Goal: Transaction & Acquisition: Book appointment/travel/reservation

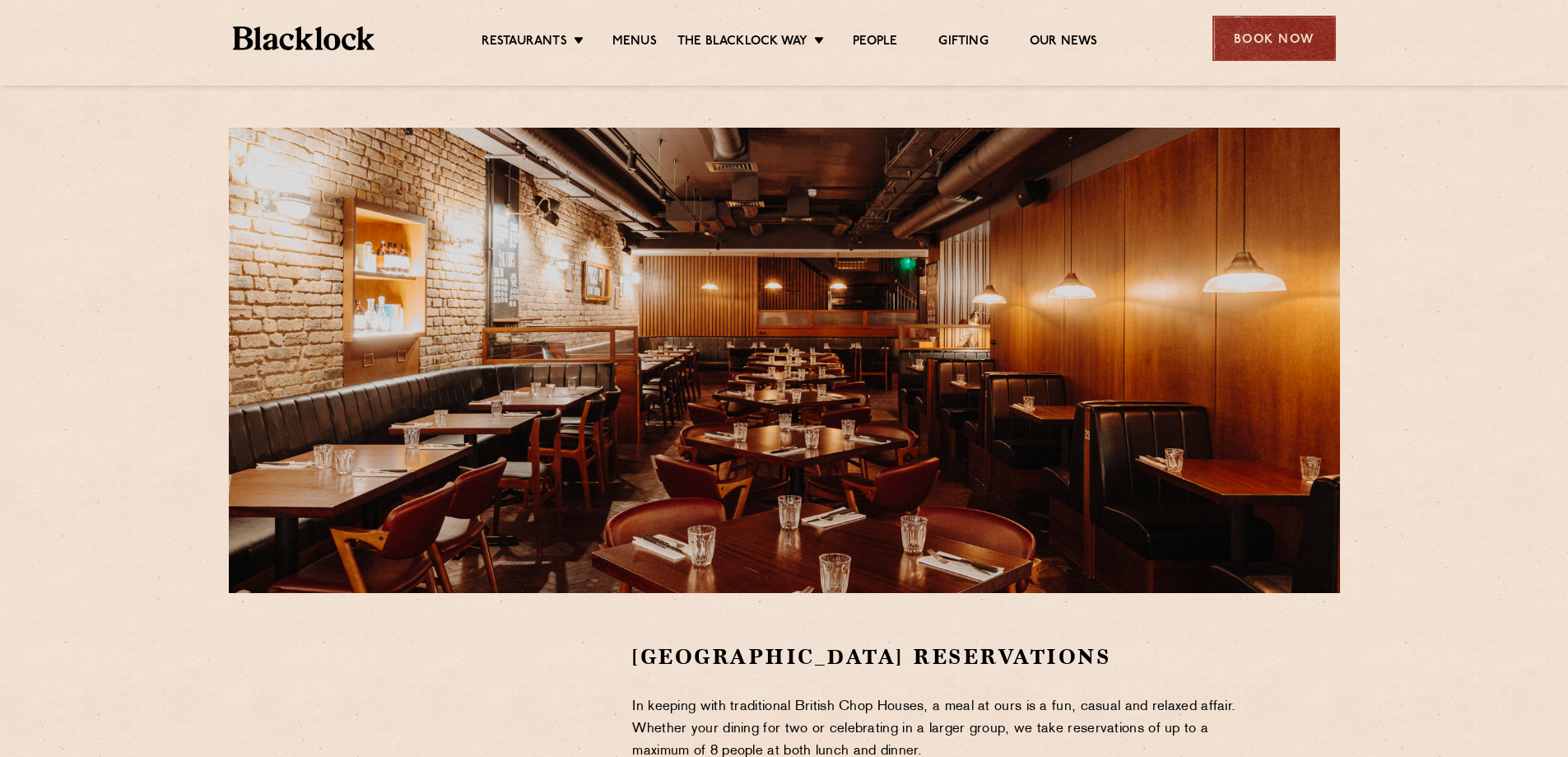
click at [1255, 57] on div "Book Now" at bounding box center [1274, 38] width 123 height 45
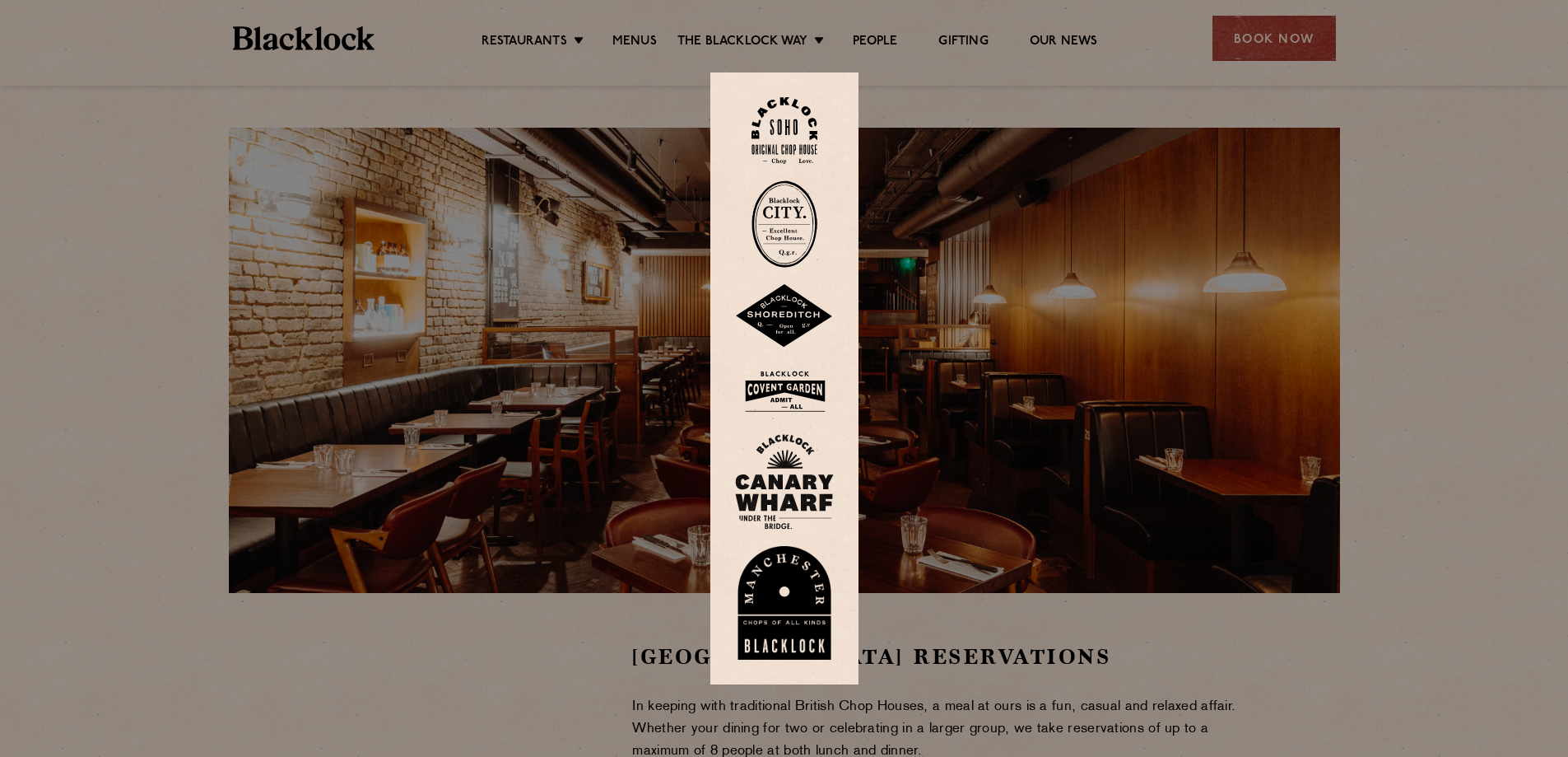
click at [799, 390] on img at bounding box center [785, 392] width 99 height 53
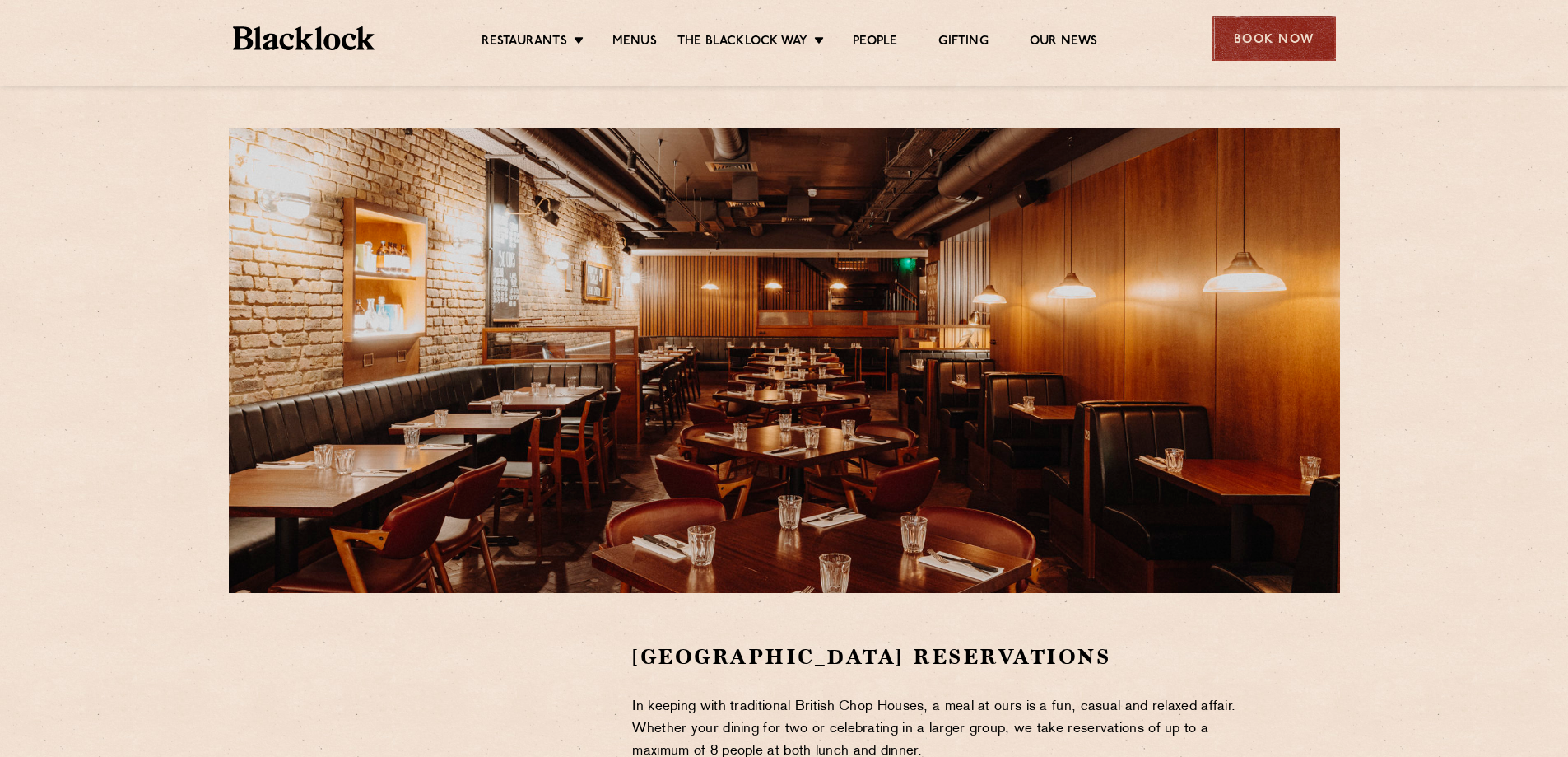
click at [1246, 38] on div "Book Now" at bounding box center [1274, 38] width 123 height 45
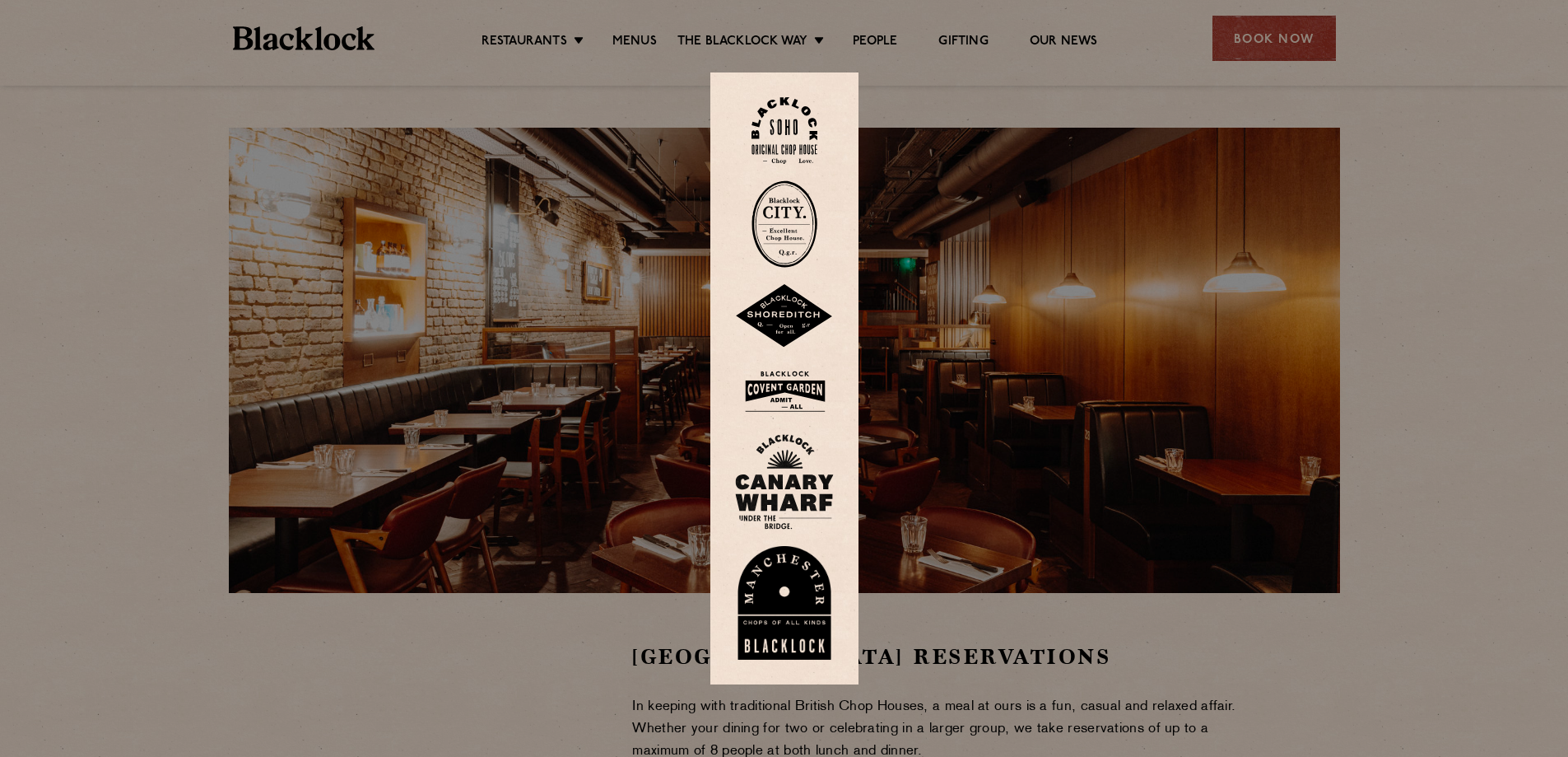
click at [791, 384] on img at bounding box center [785, 392] width 99 height 53
